Goal: Information Seeking & Learning: Learn about a topic

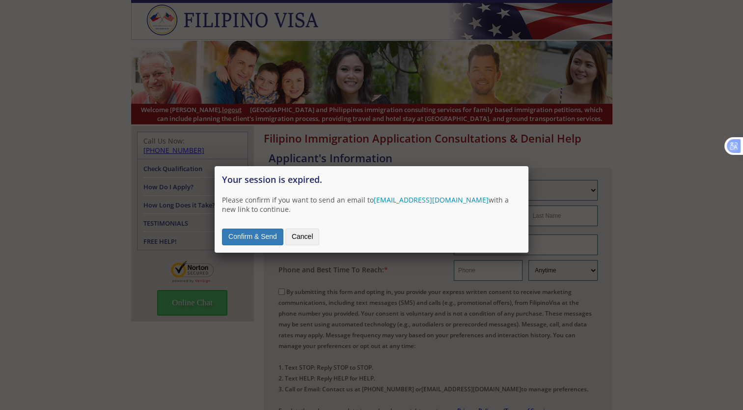
click at [301, 233] on button "Cancel" at bounding box center [302, 236] width 34 height 17
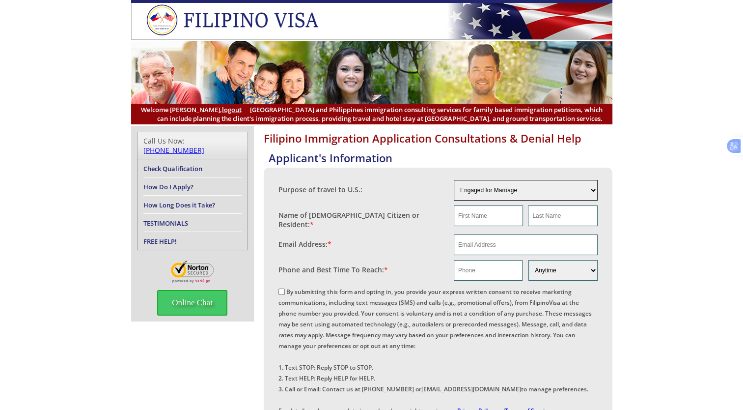
click at [595, 190] on select "Engaged for Marriage Already Married to [DEMOGRAPHIC_DATA] Citizen / Resident F…" at bounding box center [526, 190] width 144 height 21
select select "other"
click at [454, 180] on select "Engaged for Marriage Already Married to U.S. Citizen / Resident For Short Term …" at bounding box center [526, 190] width 144 height 21
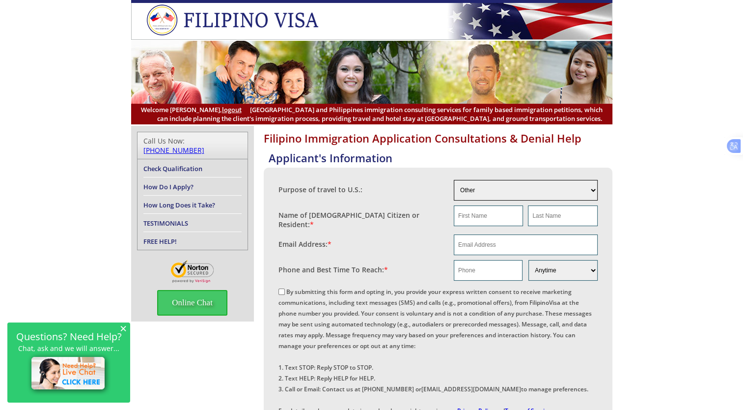
click at [590, 192] on select "Engaged for Marriage Already Married to U.S. Citizen / Resident For Short Term …" at bounding box center [526, 190] width 144 height 21
click at [591, 192] on select "Engaged for Marriage Already Married to U.S. Citizen / Resident For Short Term …" at bounding box center [526, 190] width 144 height 21
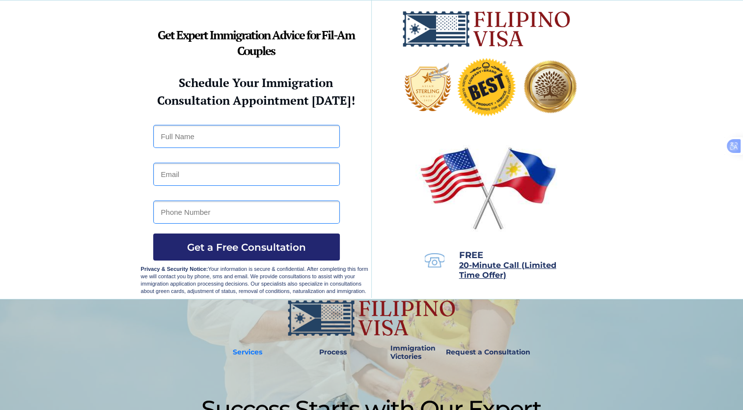
click at [259, 354] on strong "Services" at bounding box center [247, 351] width 29 height 9
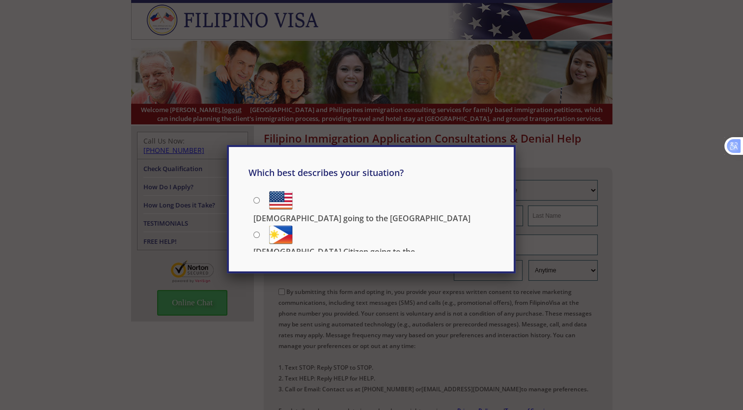
click at [255, 199] on input "[DEMOGRAPHIC_DATA] going to the [GEOGRAPHIC_DATA]" at bounding box center [256, 200] width 6 height 6
radio input "true"
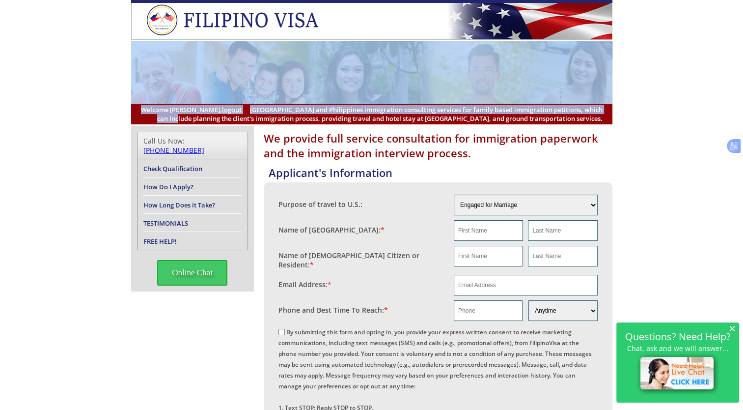
drag, startPoint x: 703, startPoint y: 55, endPoint x: 713, endPoint y: 107, distance: 52.5
click at [713, 107] on header "Welcome Keith, logout United States and Philippines immigration consulting serv…" at bounding box center [371, 62] width 743 height 124
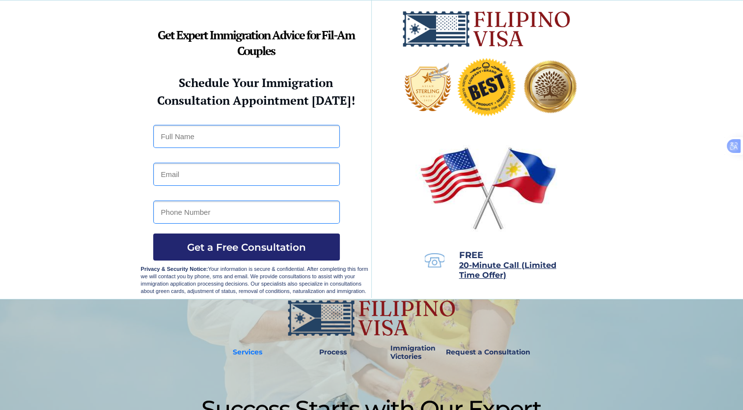
click at [256, 351] on strong "Services" at bounding box center [247, 351] width 29 height 9
click at [481, 104] on img at bounding box center [486, 85] width 75 height 75
